Goal: Check status: Check status

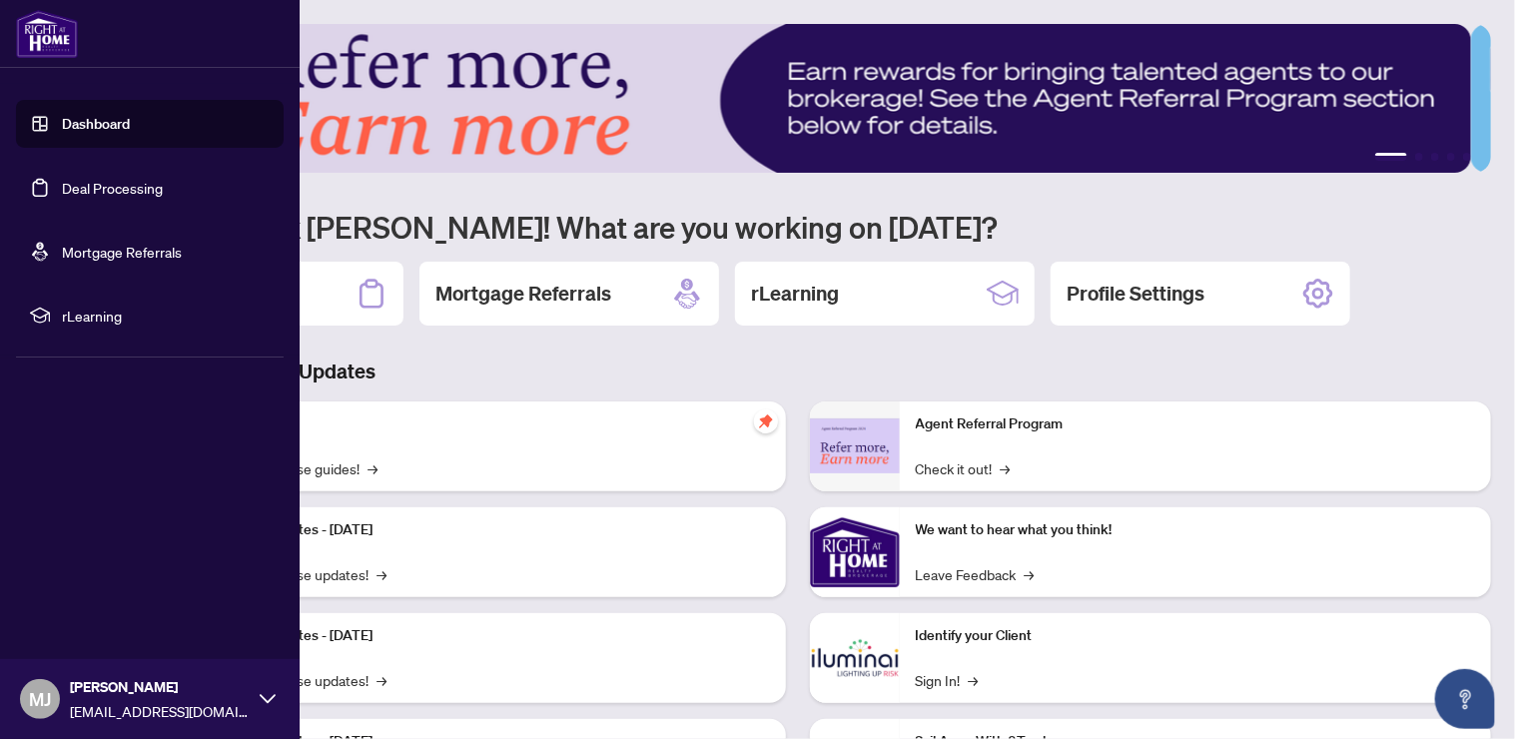
click at [118, 187] on link "Deal Processing" at bounding box center [112, 188] width 101 height 18
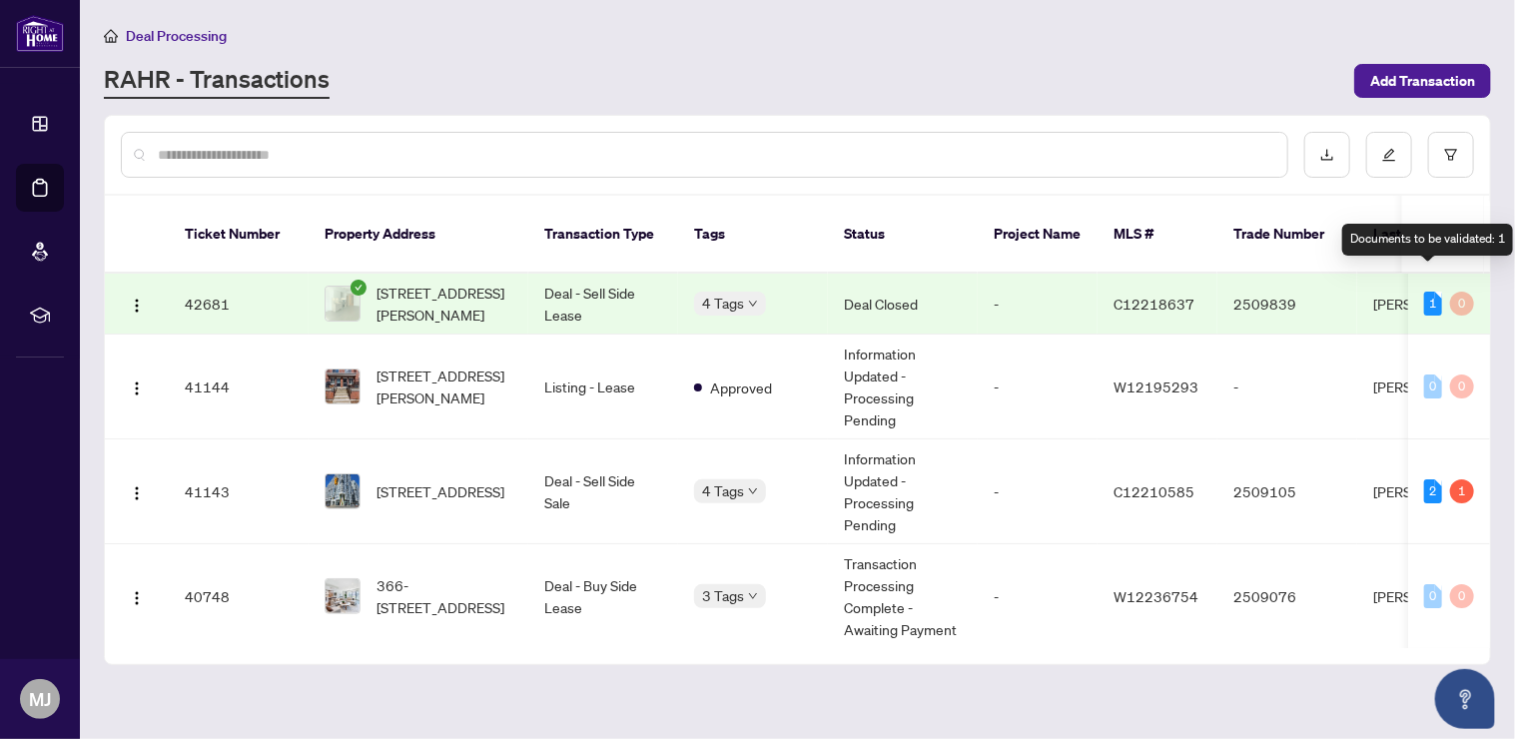
click at [1424, 292] on div "1" at bounding box center [1433, 304] width 18 height 24
click at [1431, 292] on div "1" at bounding box center [1433, 304] width 18 height 24
click at [1468, 281] on td "1 0" at bounding box center [1449, 304] width 82 height 61
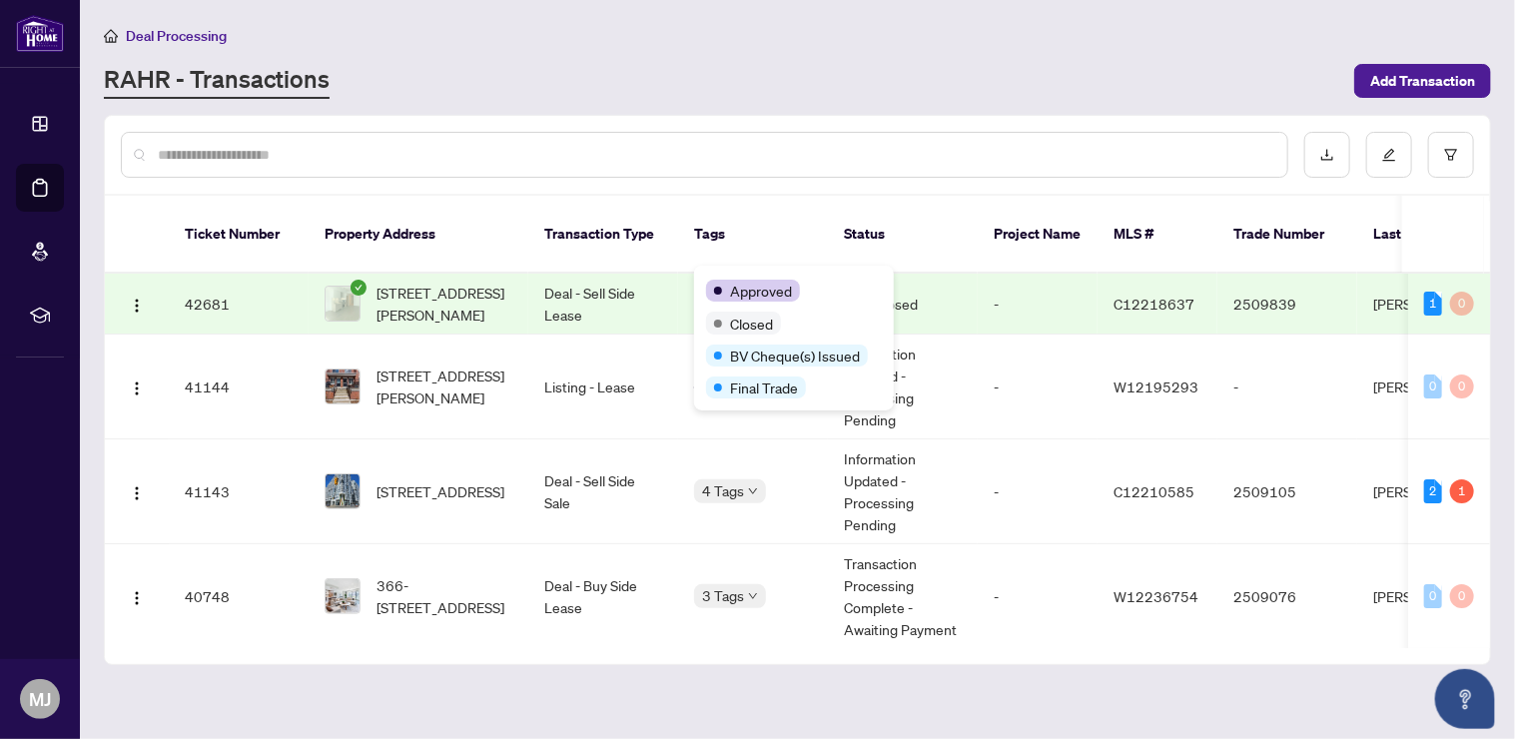
click at [712, 274] on div "Approved Closed BV Cheque(s) Issued Final Trade" at bounding box center [794, 338] width 200 height 145
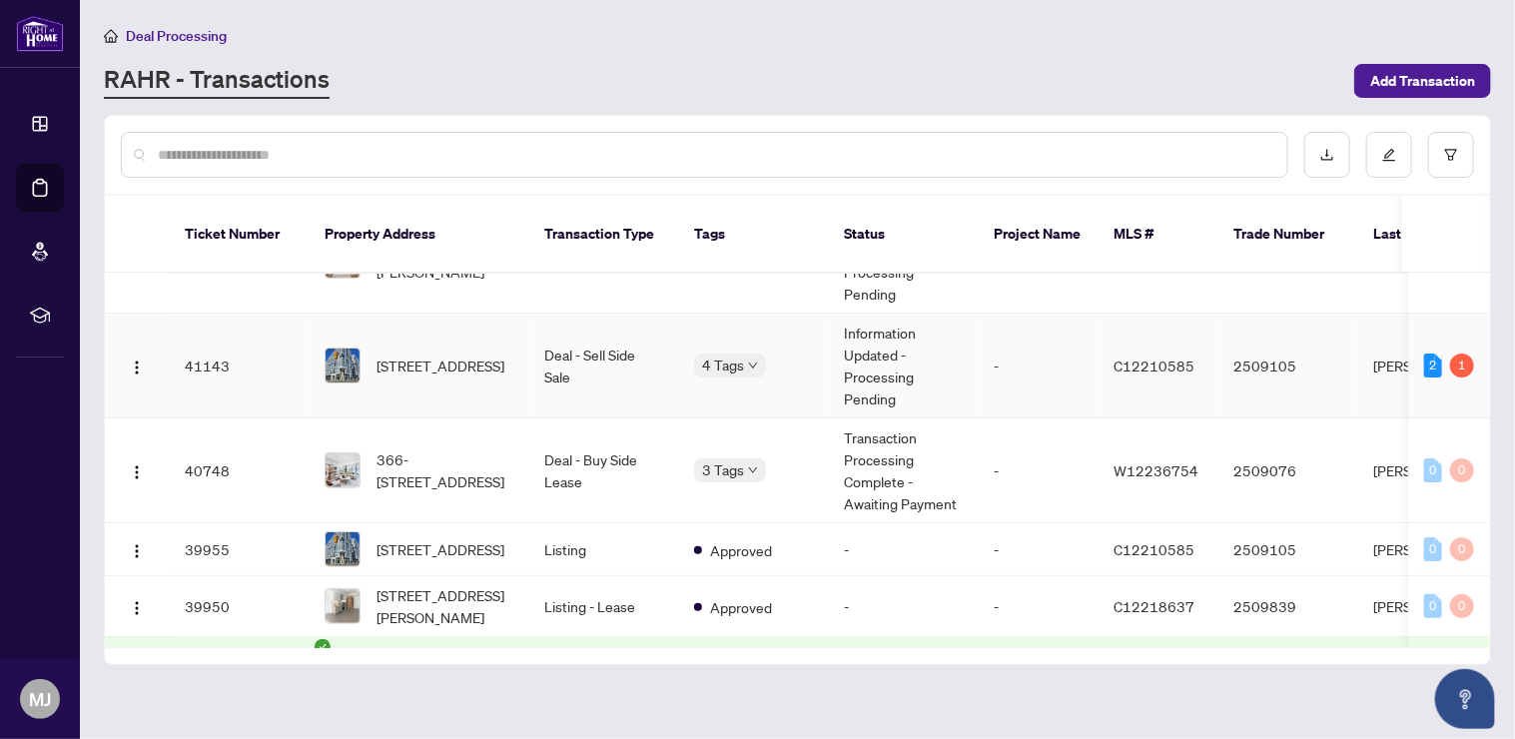
scroll to position [133, 0]
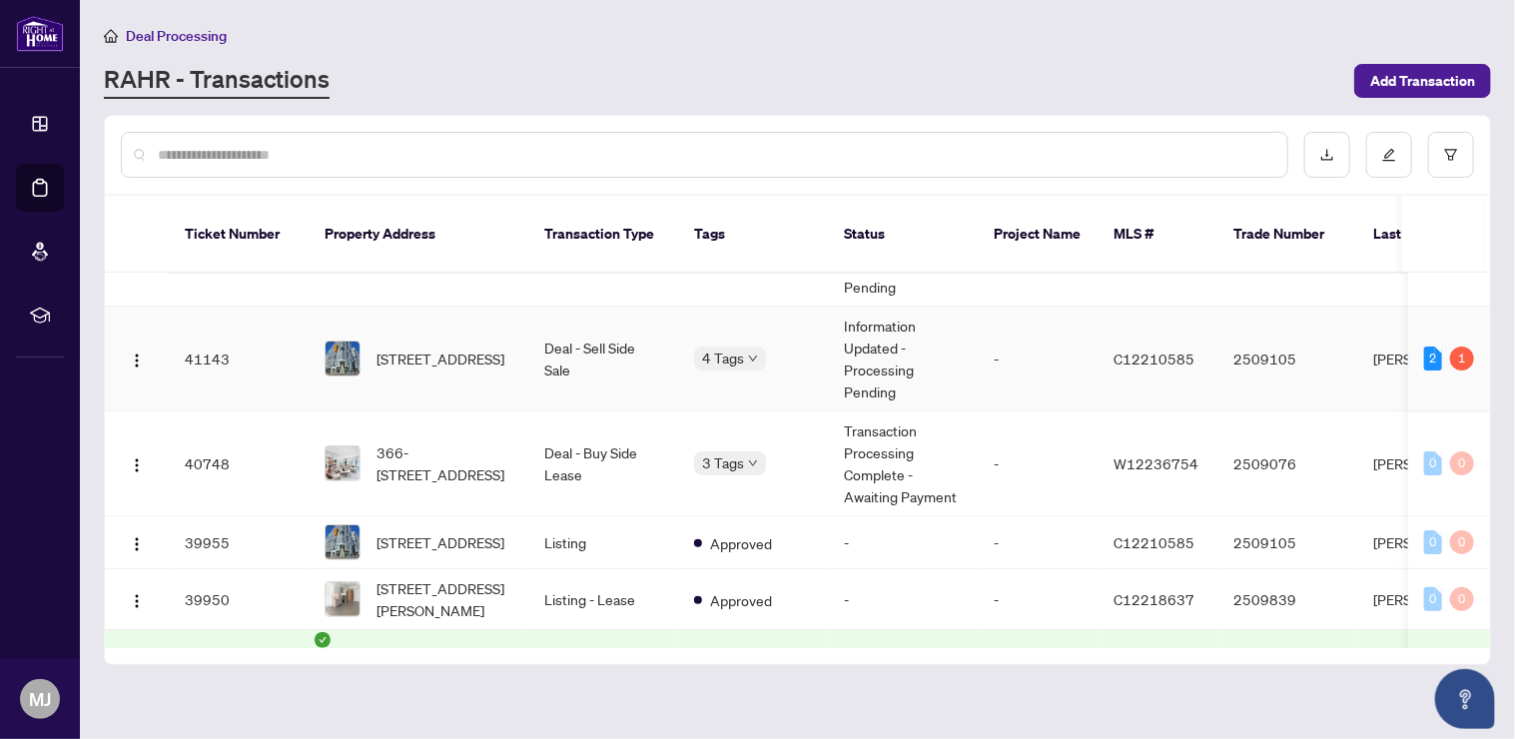
click at [611, 331] on td "Deal - Sell Side Sale" at bounding box center [603, 359] width 150 height 105
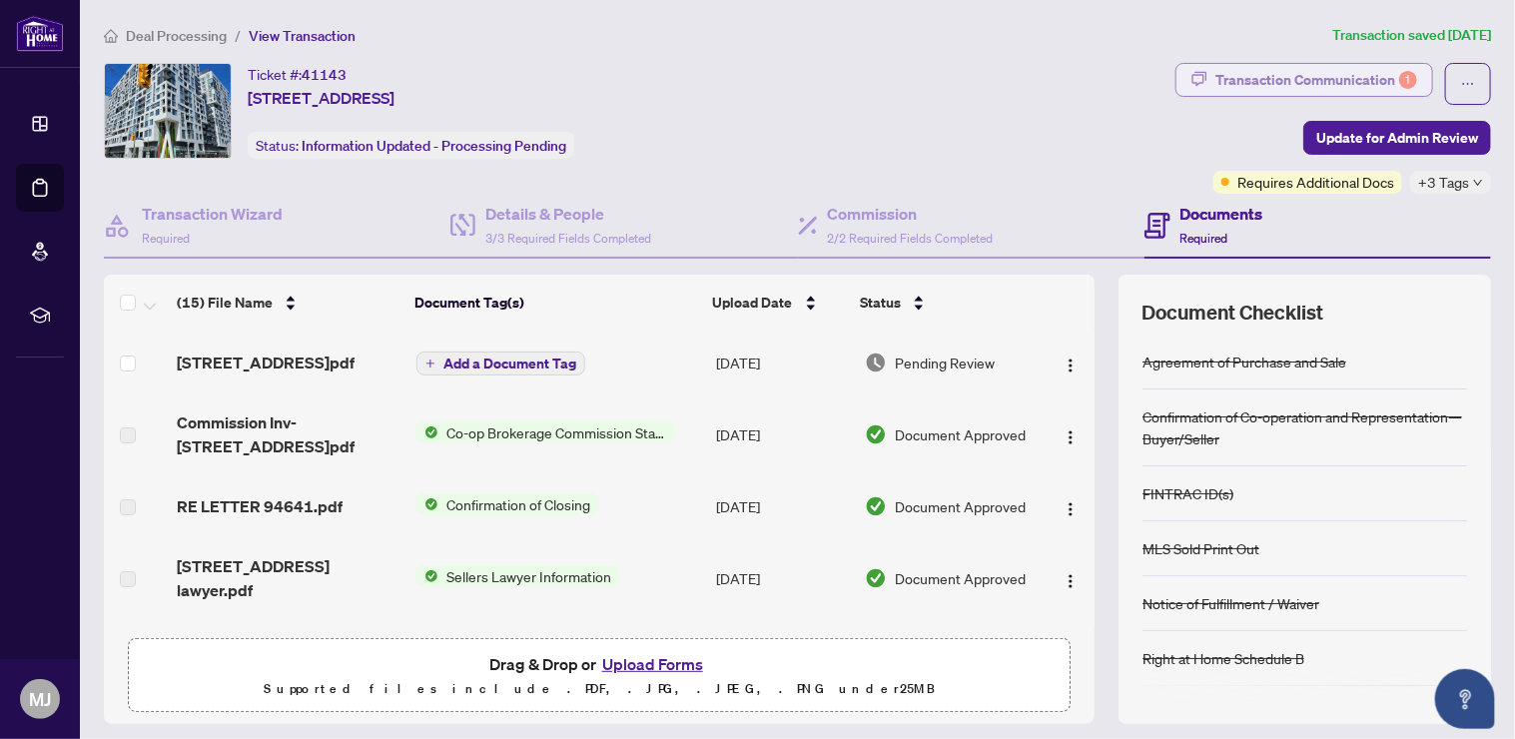
click at [1327, 83] on div "Transaction Communication 1" at bounding box center [1317, 80] width 202 height 32
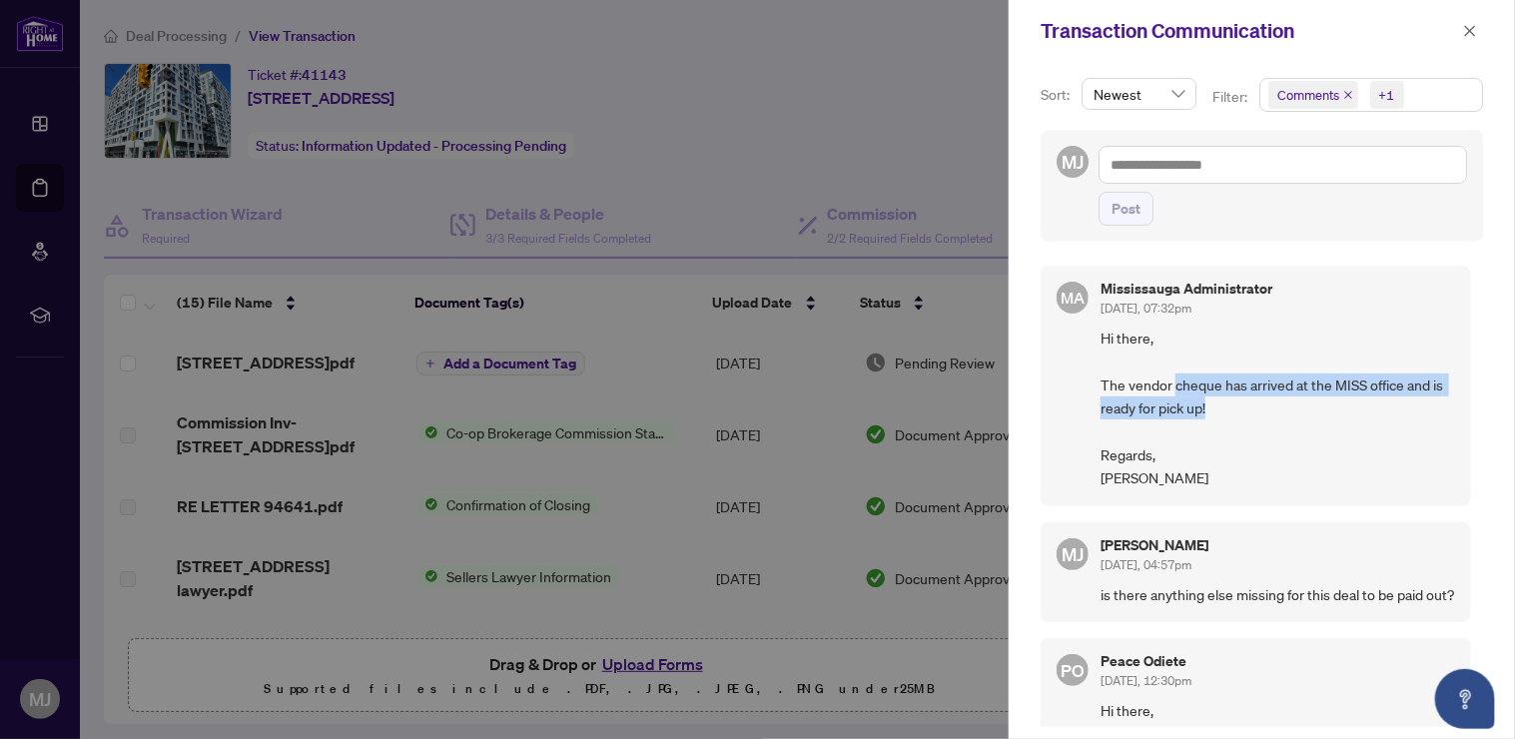
drag, startPoint x: 1178, startPoint y: 381, endPoint x: 1250, endPoint y: 418, distance: 80.9
click at [1250, 418] on span "Hi there, The vendor cheque has arrived at the MISS office and is ready for pic…" at bounding box center [1278, 409] width 355 height 164
click at [1251, 432] on span "Hi there, The vendor cheque has arrived at the MISS office and is ready for pic…" at bounding box center [1278, 409] width 355 height 164
click at [1467, 32] on icon "close" at bounding box center [1470, 31] width 14 height 14
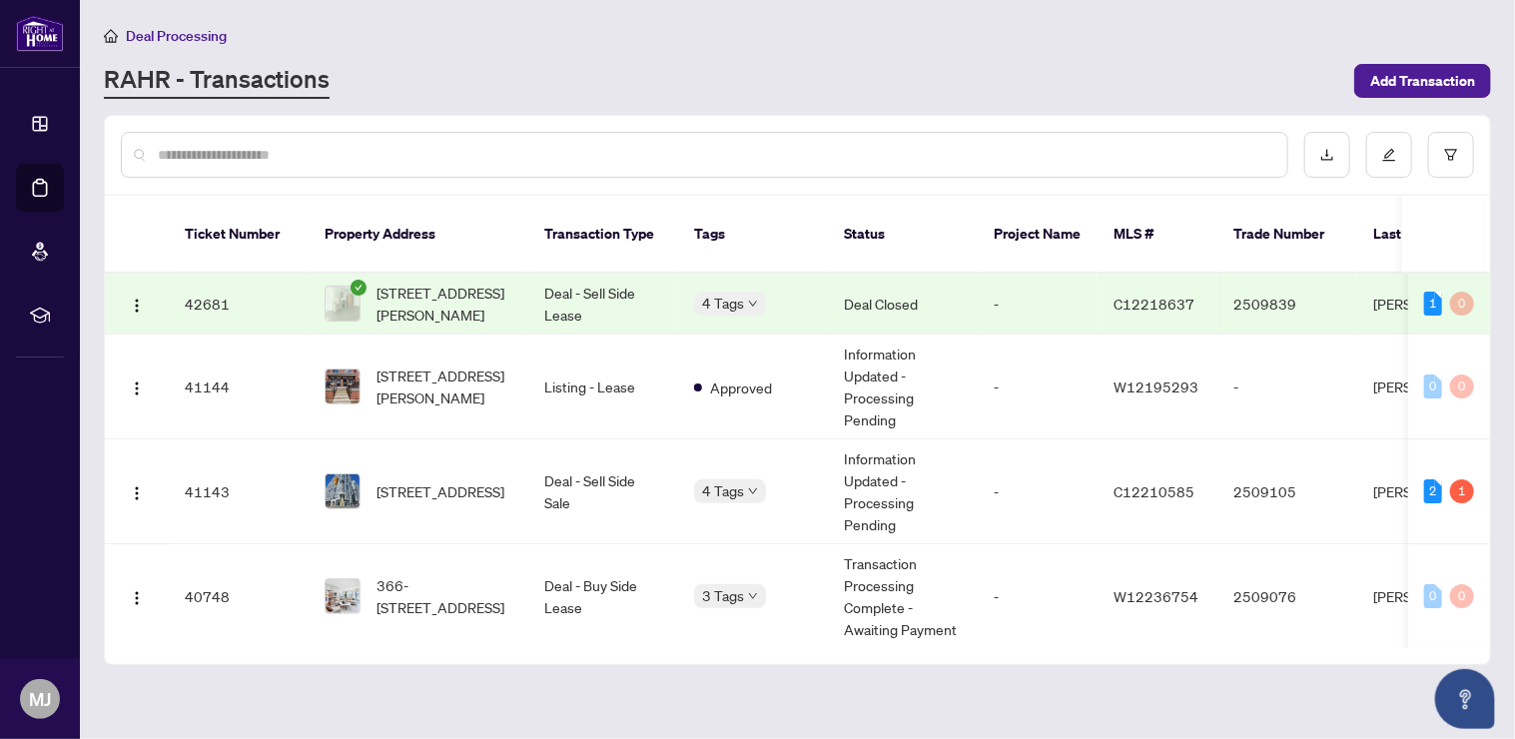
click at [503, 302] on span "[STREET_ADDRESS][PERSON_NAME]" at bounding box center [445, 304] width 136 height 44
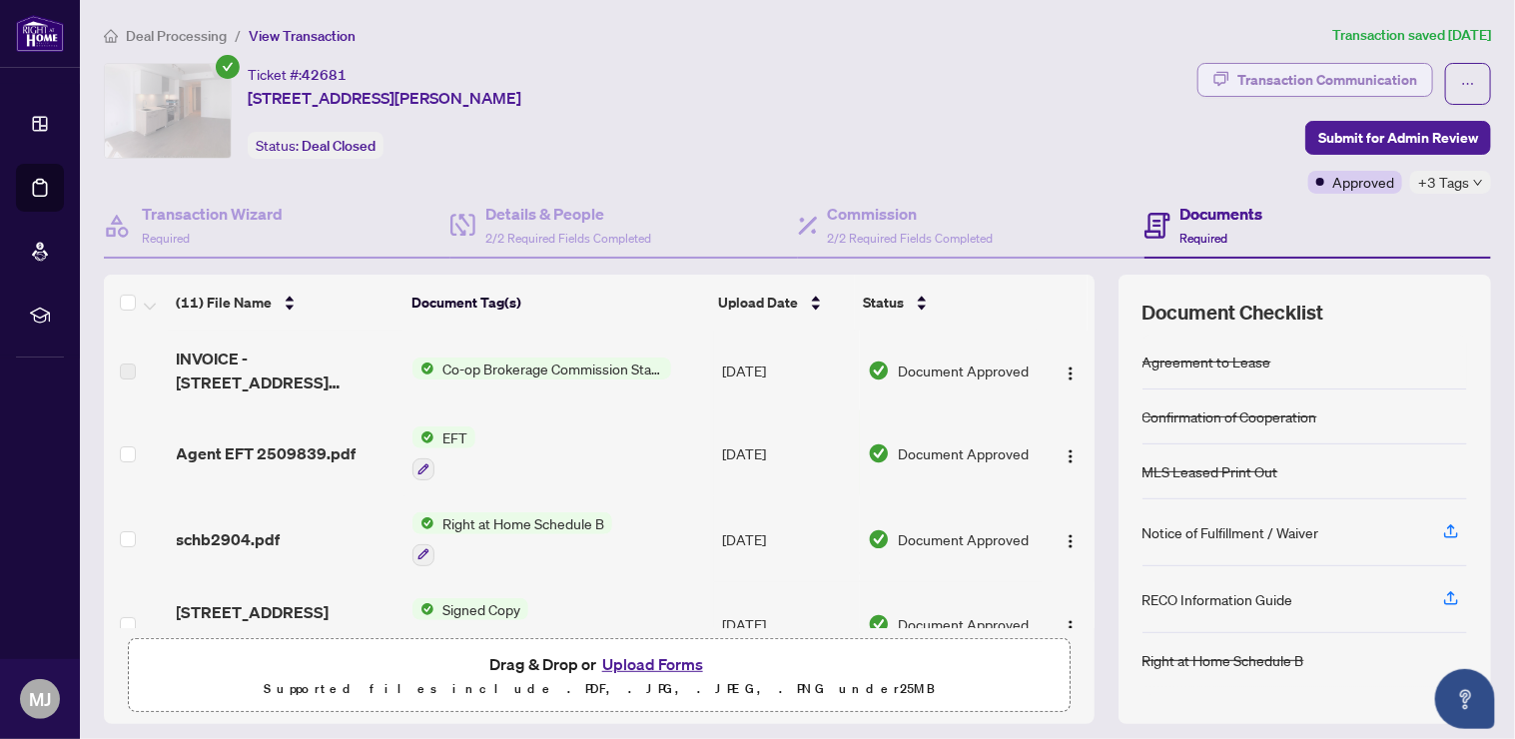
click at [1297, 76] on div "Transaction Communication" at bounding box center [1328, 80] width 180 height 32
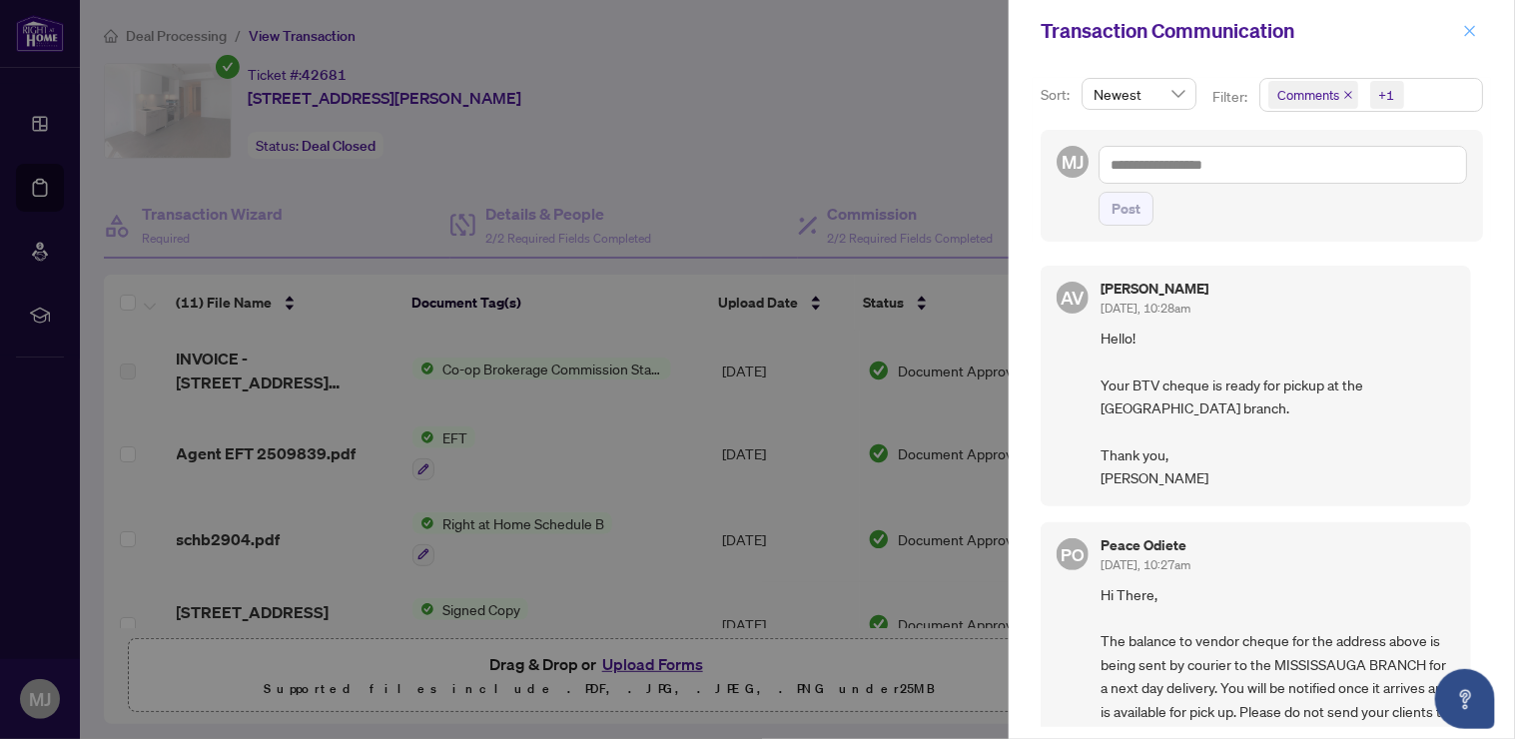
click at [1476, 30] on icon "close" at bounding box center [1470, 31] width 14 height 14
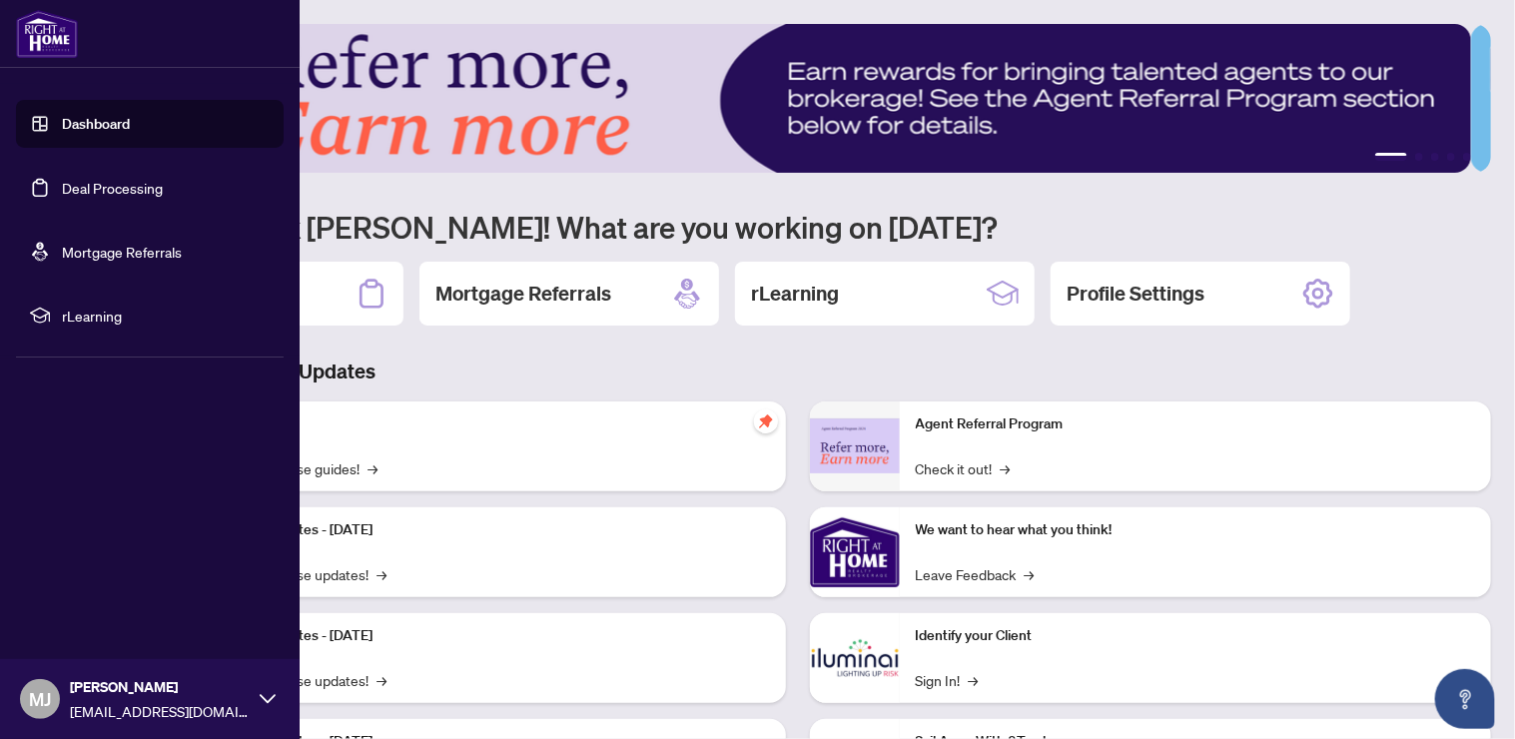
click at [119, 180] on link "Deal Processing" at bounding box center [112, 188] width 101 height 18
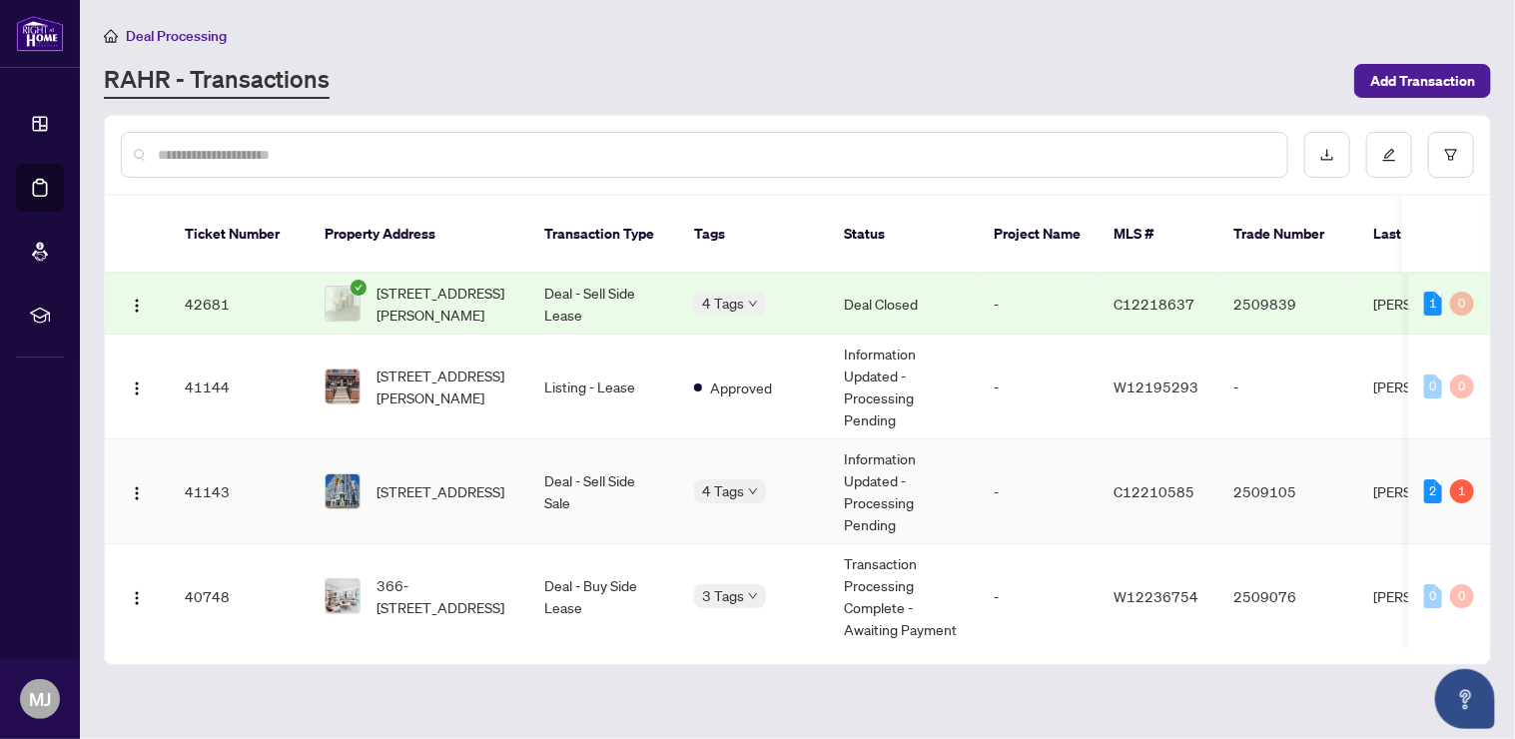
click at [472, 480] on span "[STREET_ADDRESS]" at bounding box center [441, 491] width 128 height 22
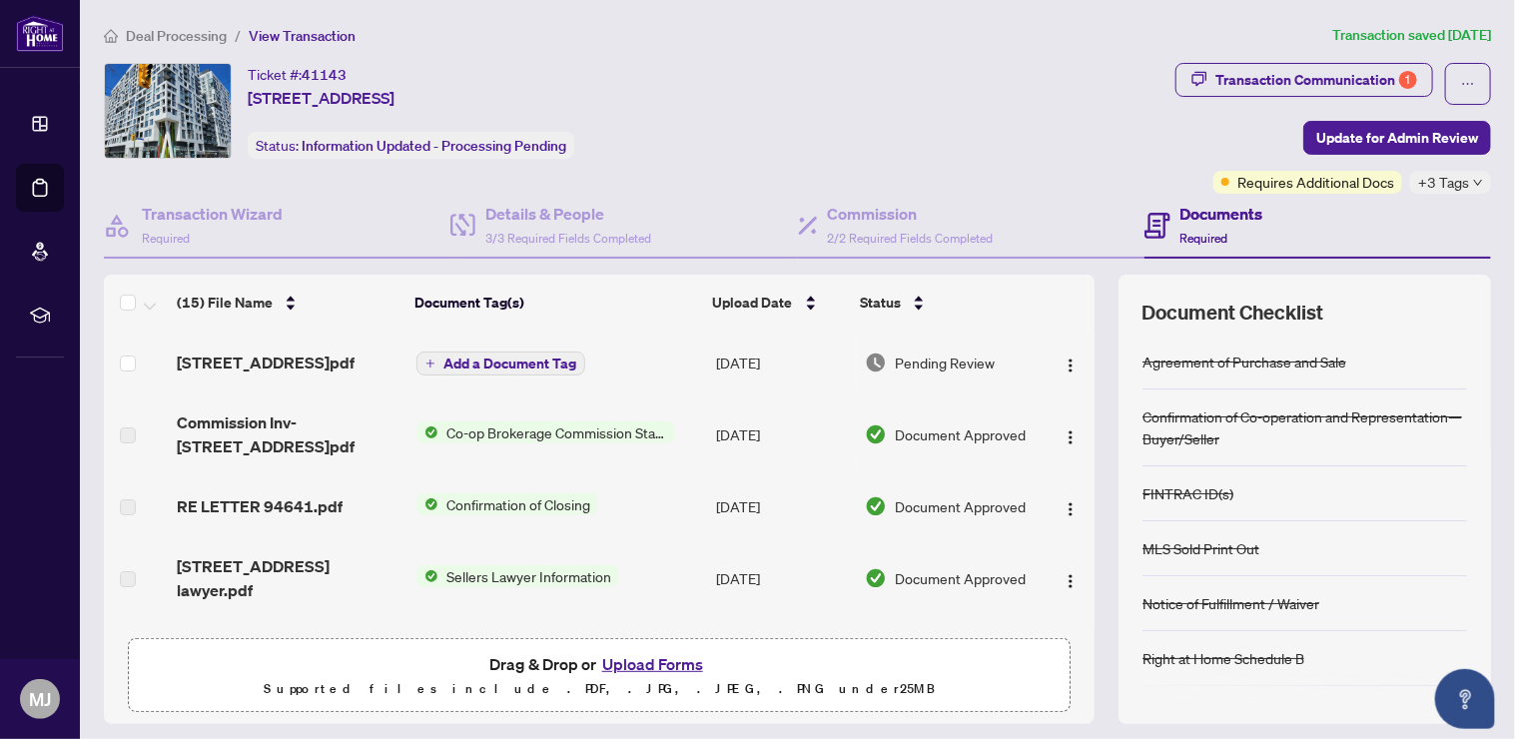
click at [1332, 54] on div "Deal Processing / View Transaction Transaction saved 3 days ago Ticket #: 41143…" at bounding box center [797, 434] width 1403 height 820
click at [1333, 72] on div "Transaction Communication 1" at bounding box center [1317, 80] width 202 height 32
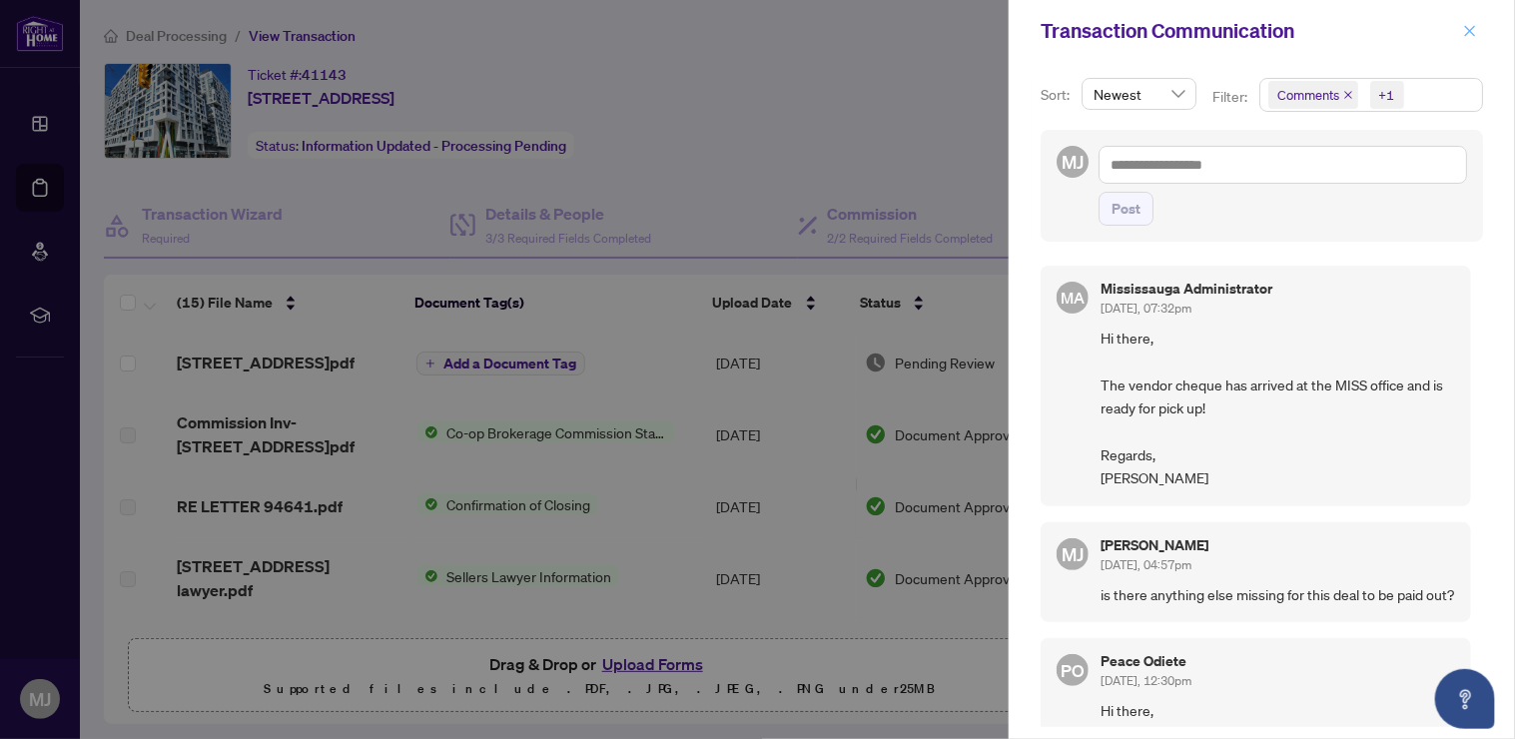
click at [1468, 33] on icon "close" at bounding box center [1470, 30] width 11 height 11
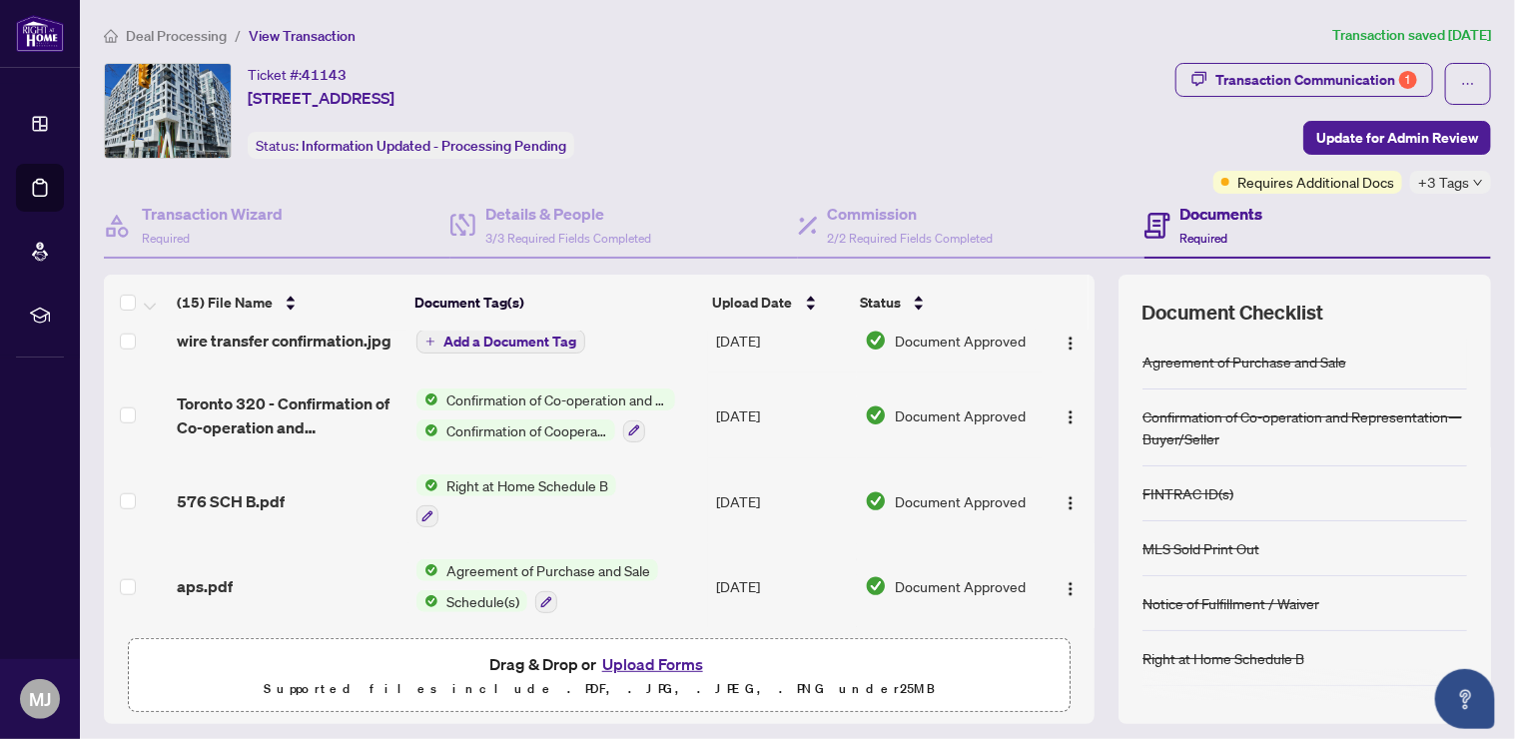
drag, startPoint x: 387, startPoint y: 71, endPoint x: 279, endPoint y: 72, distance: 107.9
click at [279, 72] on div "Ticket #: 41143 210-576 Front St, Toronto, Ontario M5V 0P8, Canada" at bounding box center [321, 86] width 147 height 47
click at [431, 58] on div "Deal Processing / View Transaction Transaction saved 3 days ago Ticket #: 41143…" at bounding box center [797, 434] width 1403 height 820
drag, startPoint x: 372, startPoint y: 72, endPoint x: 295, endPoint y: 71, distance: 76.9
click at [295, 71] on div "Ticket #: 41143 210-576 Front St, Toronto, Ontario M5V 0P8, Canada" at bounding box center [321, 86] width 147 height 47
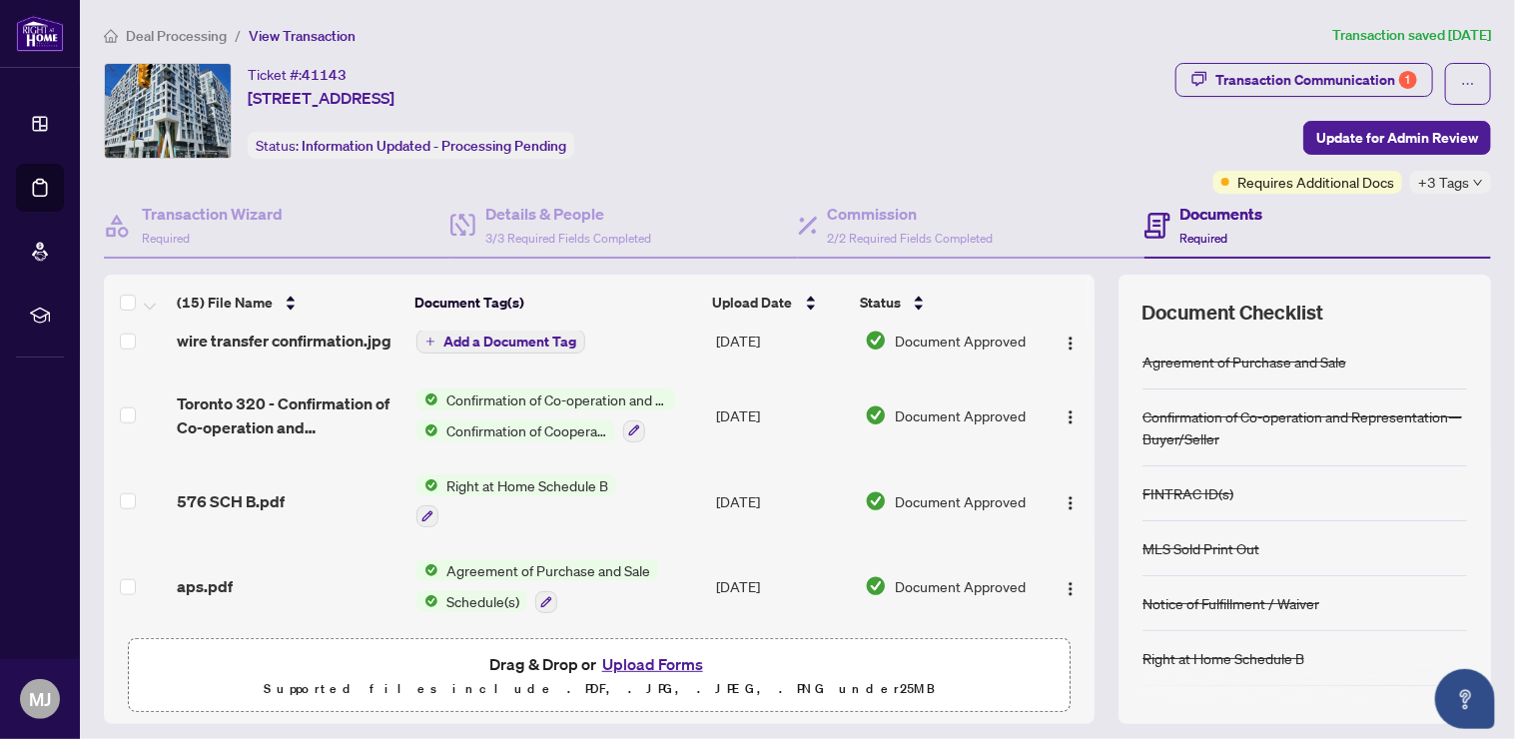
click at [262, 64] on div "Ticket #: 41143" at bounding box center [297, 74] width 99 height 23
drag, startPoint x: 250, startPoint y: 68, endPoint x: 363, endPoint y: 68, distance: 112.9
click at [363, 68] on div "Ticket #: 41143 210-576 Front St, Toronto, Ontario M5V 0P8, Canada" at bounding box center [321, 86] width 147 height 47
copy div "Ticket #: 41143"
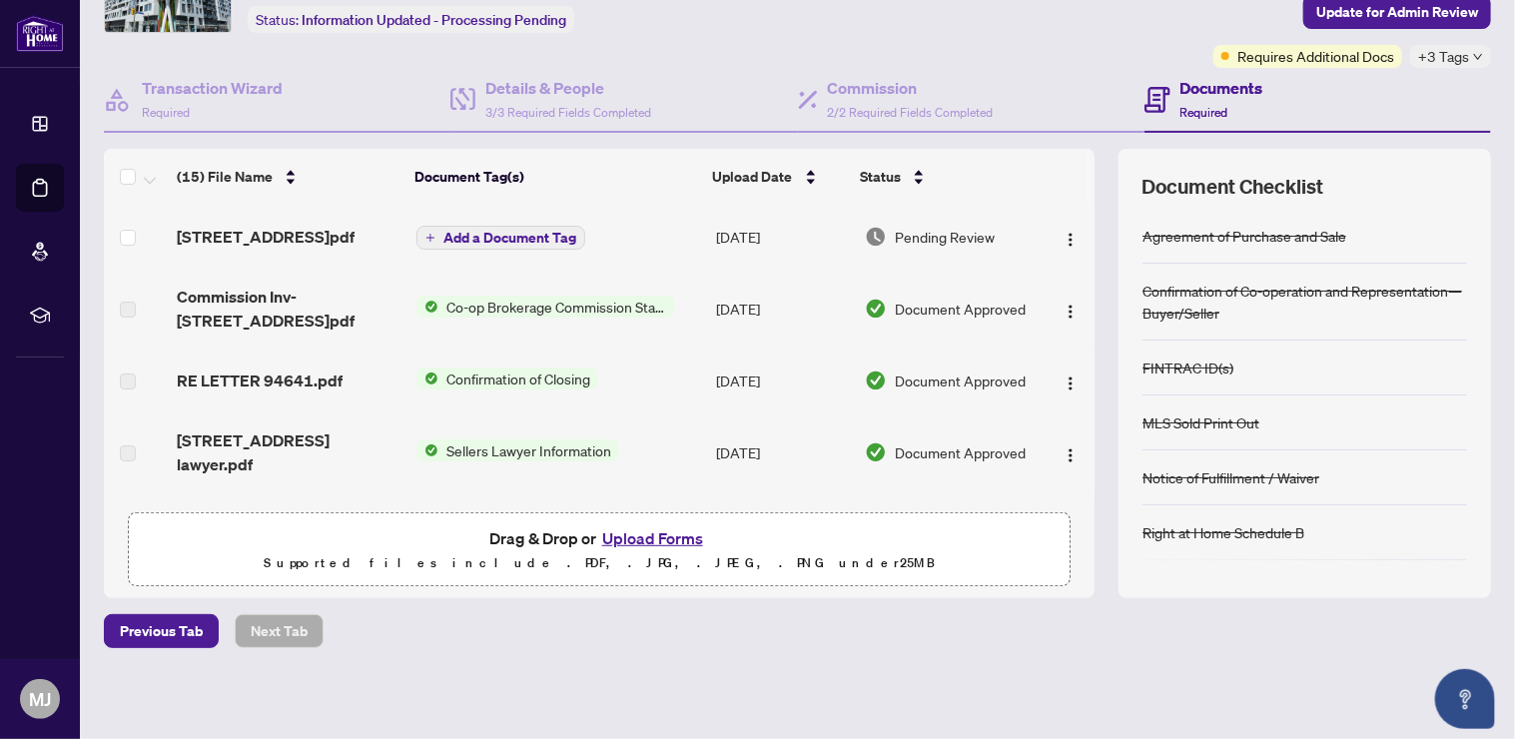
click at [516, 234] on span "Add a Document Tag" at bounding box center [510, 238] width 133 height 14
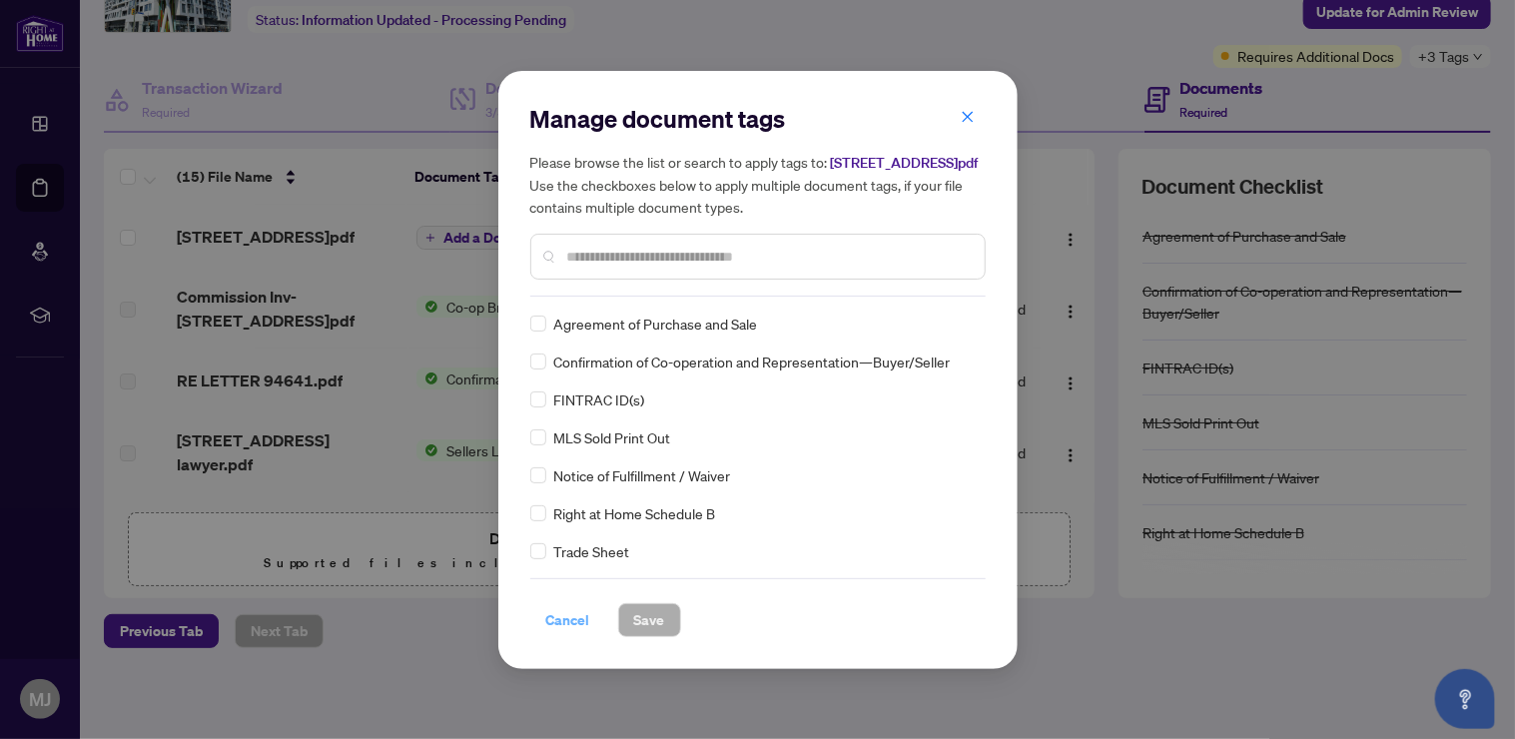
click at [556, 632] on span "Cancel" at bounding box center [568, 620] width 44 height 32
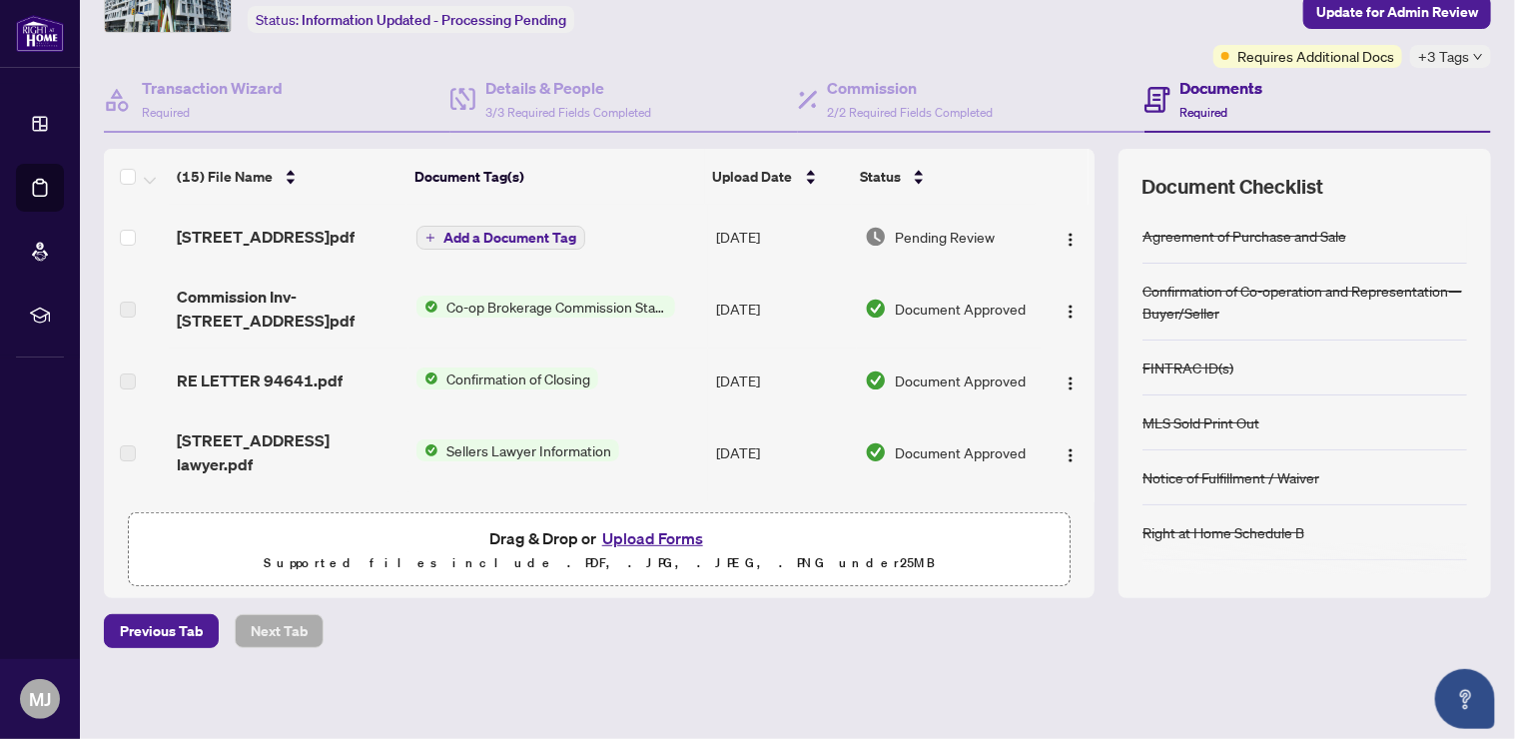
click at [563, 619] on div "Previous Tab Next Tab" at bounding box center [798, 631] width 1388 height 34
click at [246, 226] on span "576 front street.pdf" at bounding box center [266, 237] width 178 height 24
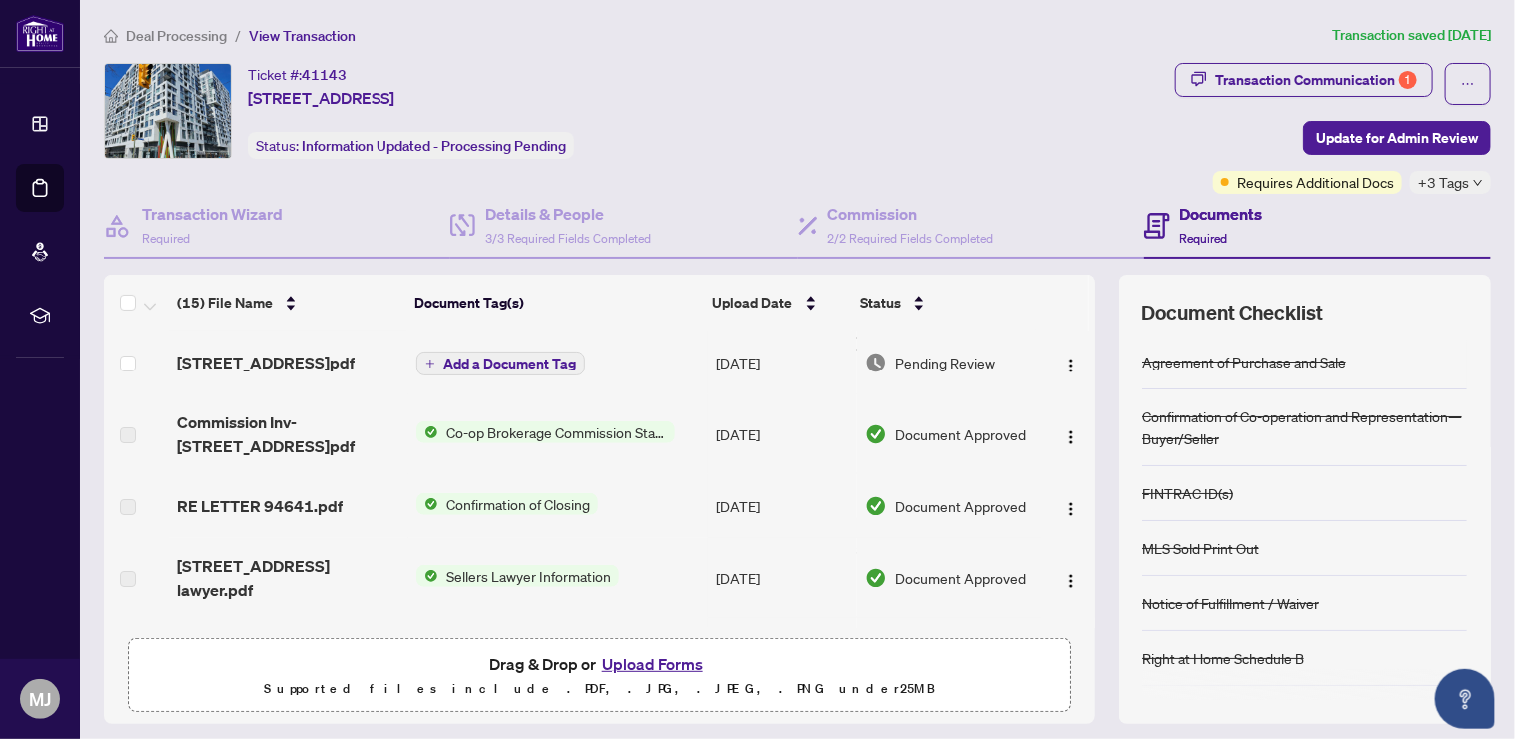
drag, startPoint x: 253, startPoint y: 72, endPoint x: 400, endPoint y: 63, distance: 147.1
click at [395, 63] on div "Ticket #: 41143 210-576 Front St, Toronto, Ontario M5V 0P8, Canada" at bounding box center [321, 86] width 147 height 47
click at [400, 56] on div "Deal Processing / View Transaction Transaction saved 3 days ago Ticket #: 41143…" at bounding box center [797, 434] width 1403 height 820
drag, startPoint x: 239, startPoint y: 64, endPoint x: 416, endPoint y: 65, distance: 176.8
click at [416, 65] on div "Ticket #: 41143 210-576 Front St, Toronto, Ontario M5V 0P8, Canada Status: Info…" at bounding box center [636, 111] width 1064 height 96
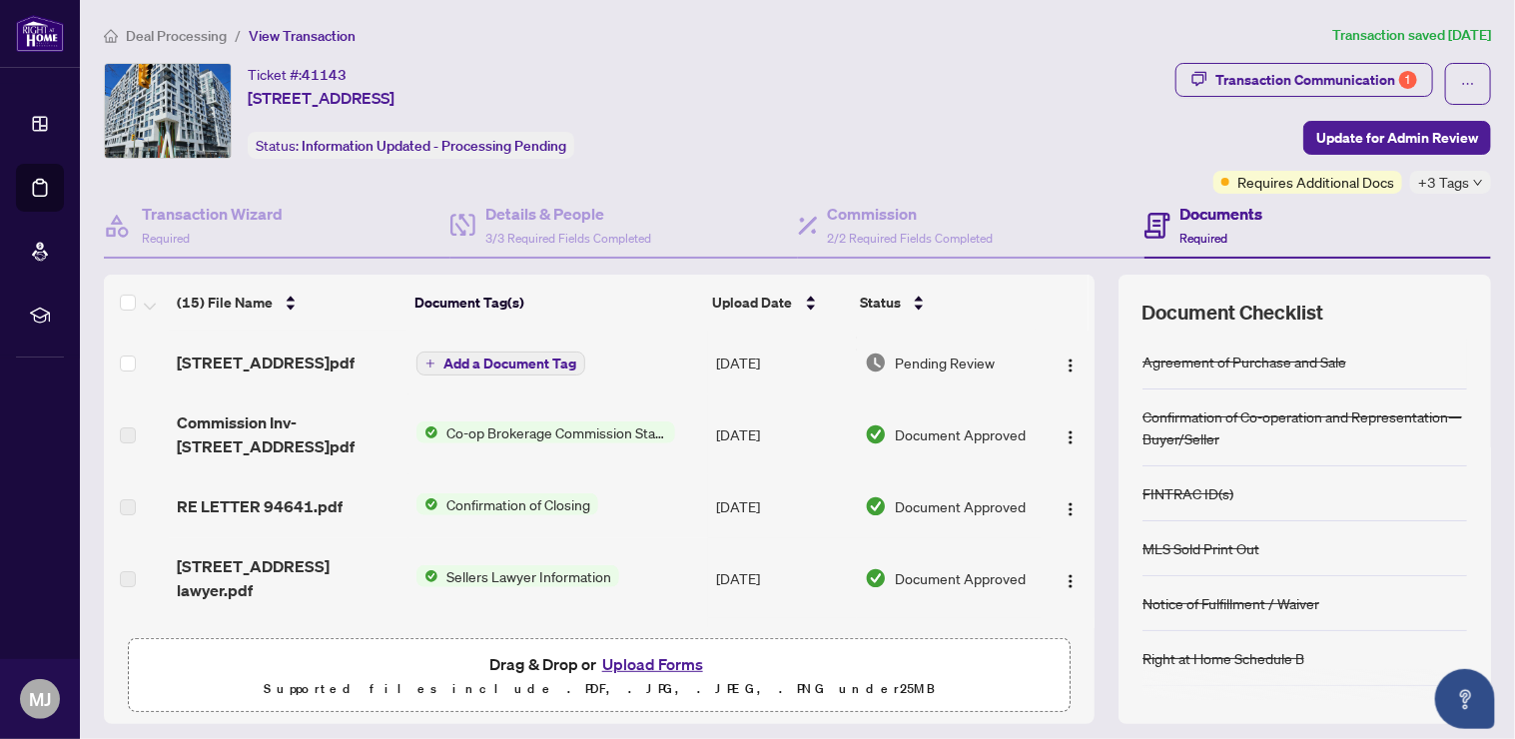
copy div "Ticket #: 41143 210-576 Front St, Toron"
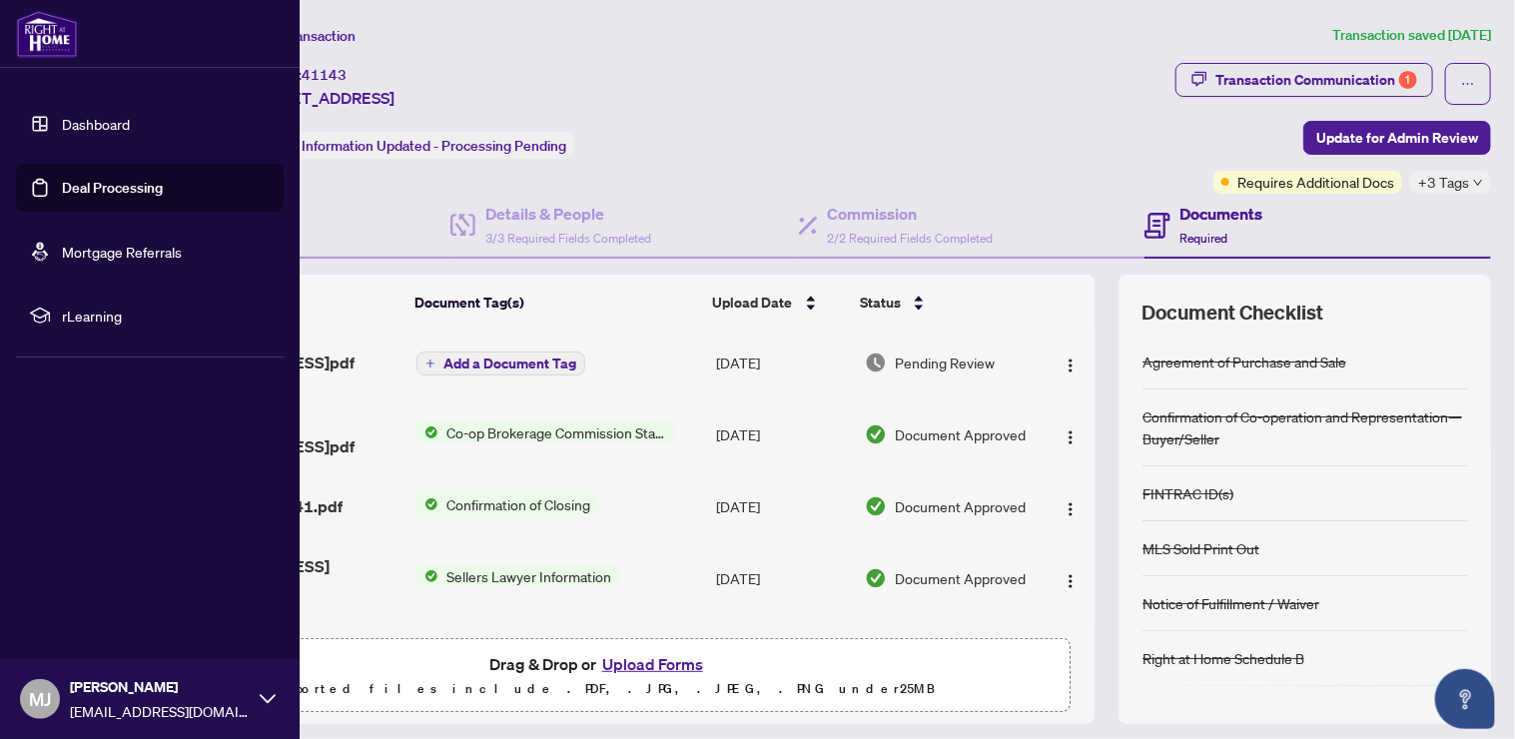
click at [41, 30] on img at bounding box center [47, 34] width 62 height 48
